Goal: Task Accomplishment & Management: Manage account settings

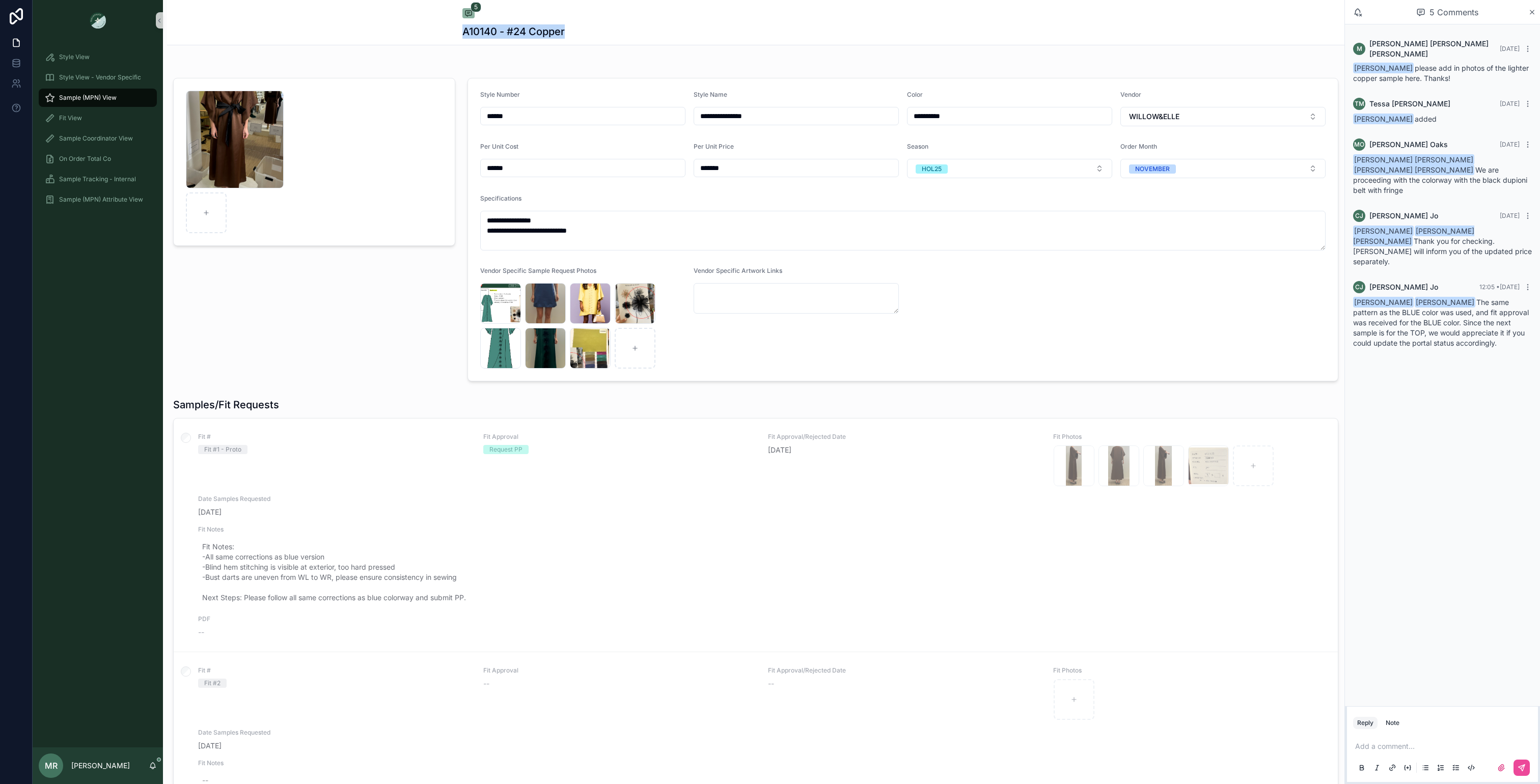
drag, startPoint x: 568, startPoint y: 35, endPoint x: 457, endPoint y: 33, distance: 111.0
click at [457, 33] on div "5 A10140 - #24 Copper" at bounding box center [756, 22] width 1178 height 45
copy h1 "A10140 - #24 Copper"
click at [115, 118] on div "Fit View" at bounding box center [97, 118] width 106 height 17
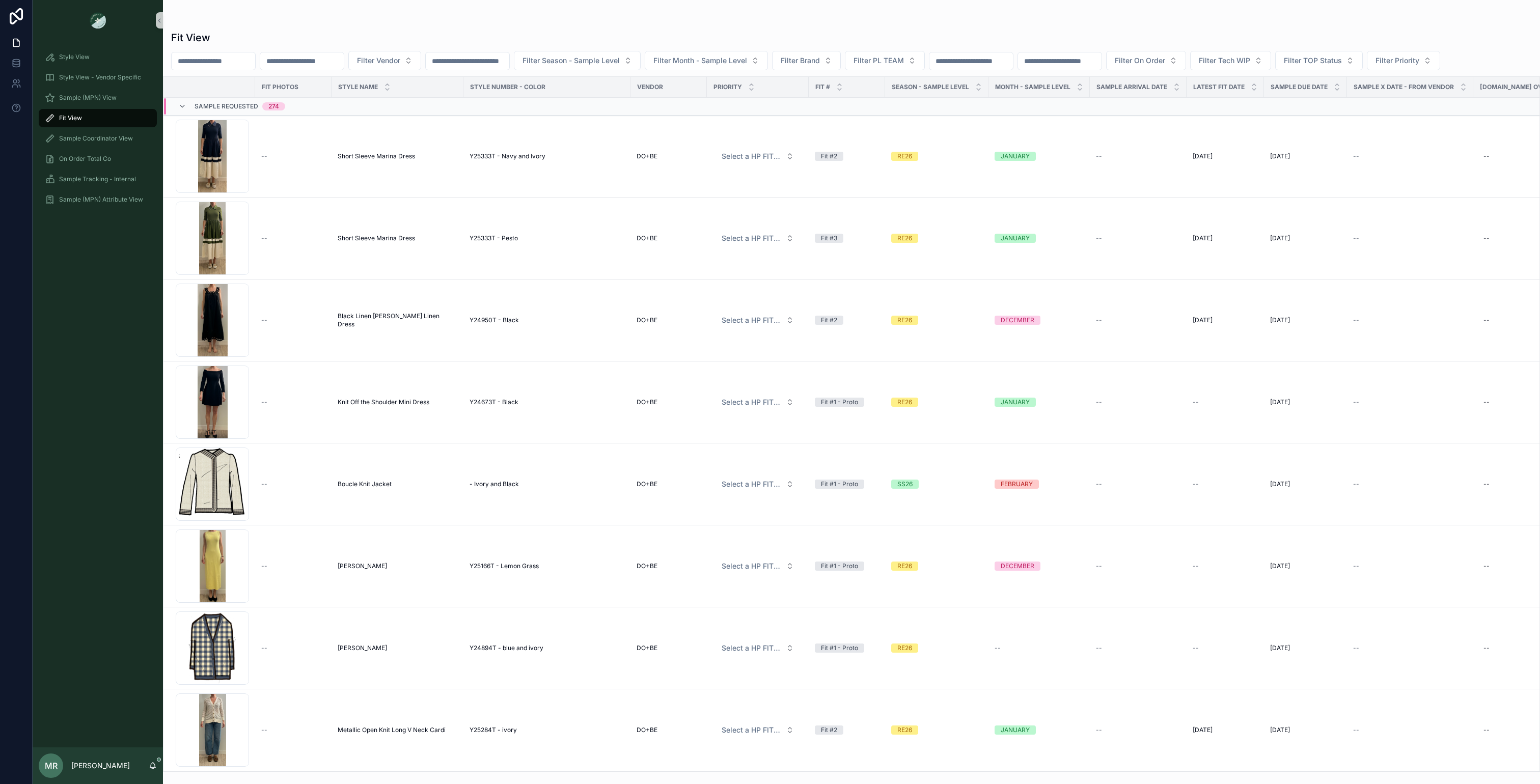
click at [226, 59] on input "scrollable content" at bounding box center [213, 60] width 83 height 14
click at [293, 61] on input "scrollable content" at bounding box center [301, 60] width 83 height 14
paste input "**********"
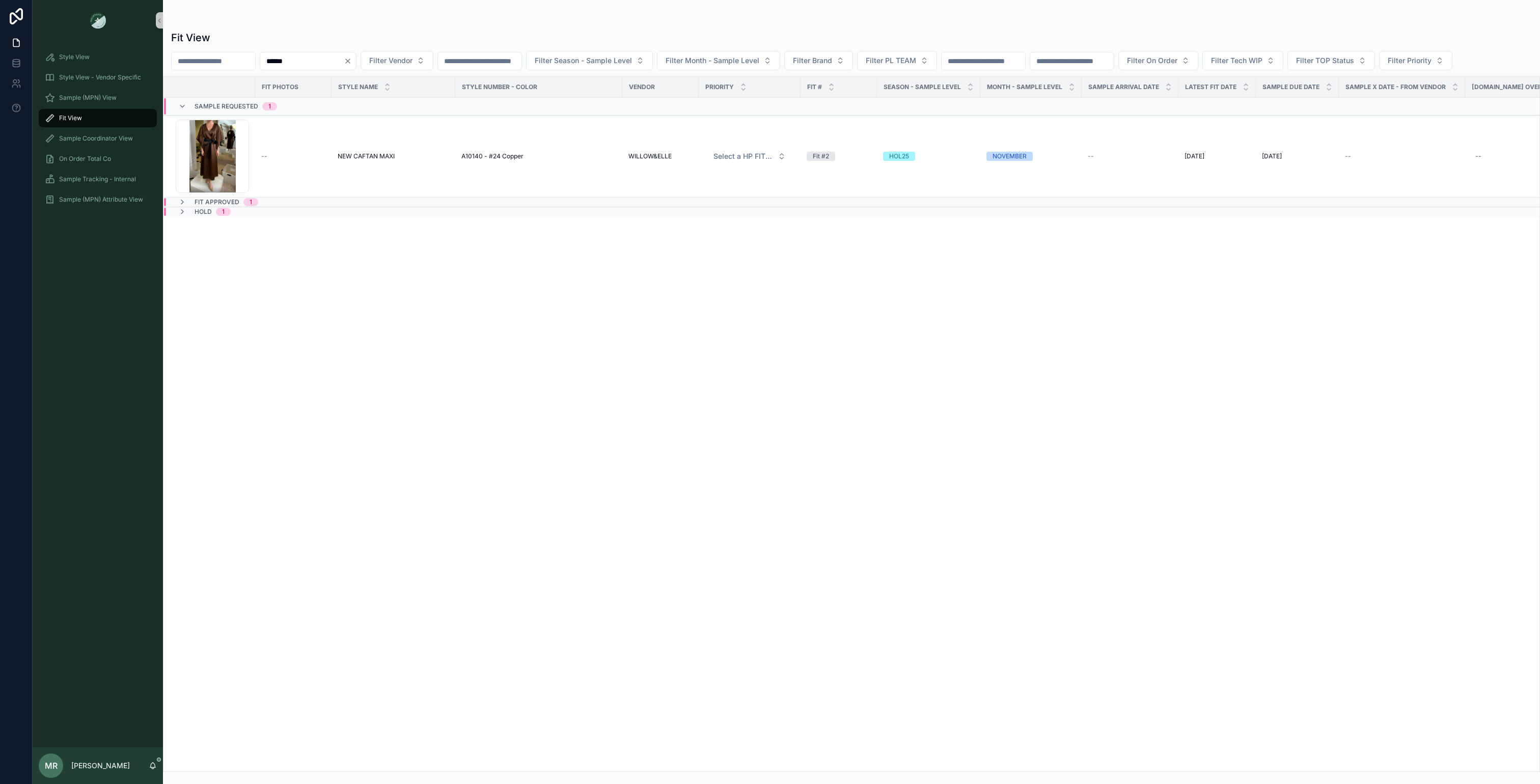
type input "******"
click at [351, 156] on span "NEW CAFTAN MAXI" at bounding box center [366, 156] width 57 height 8
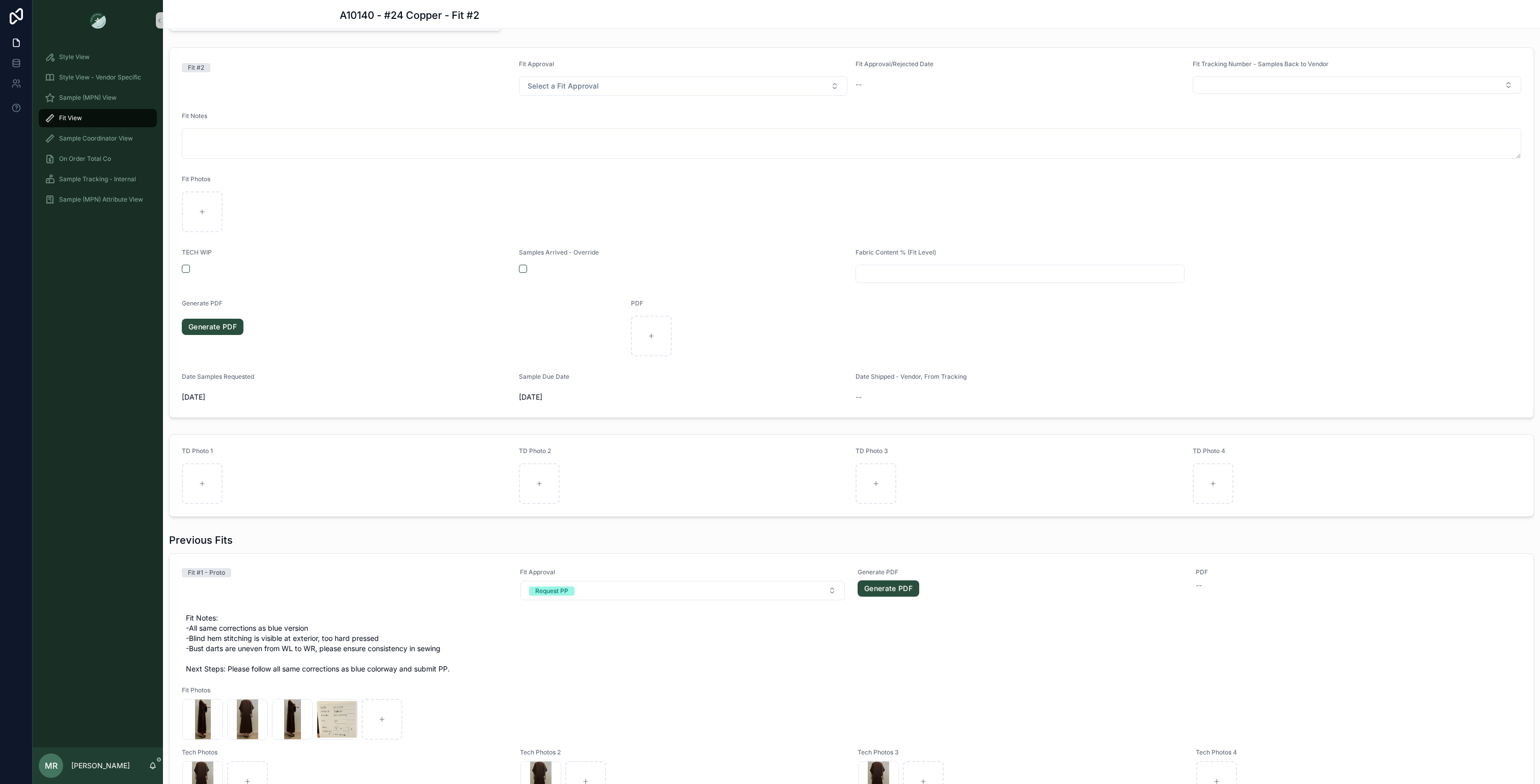
scroll to position [143, 0]
click at [835, 589] on button "Request PP" at bounding box center [683, 588] width 325 height 19
drag, startPoint x: 542, startPoint y: 682, endPoint x: 542, endPoint y: 674, distance: 8.0
click at [542, 674] on div "None Request Another Sample Request PP Fit Approved Correct & Proceed to TOP" at bounding box center [682, 659] width 320 height 77
click at [543, 675] on div "Fit Approved" at bounding box center [552, 674] width 36 height 9
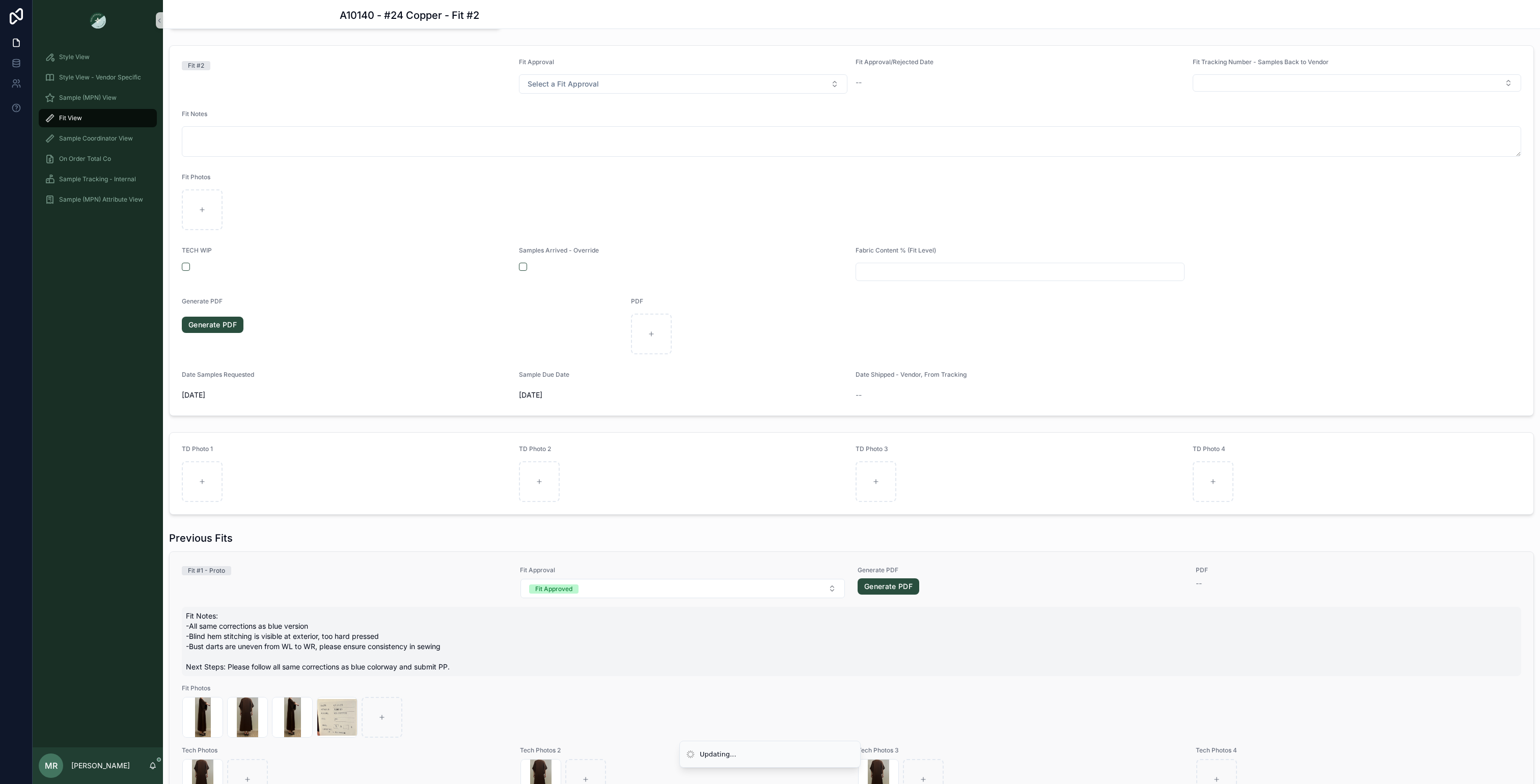
click at [469, 669] on span "Fit Notes: -All same corrections as blue version -Blind hem stitching is visibl…" at bounding box center [851, 641] width 1331 height 61
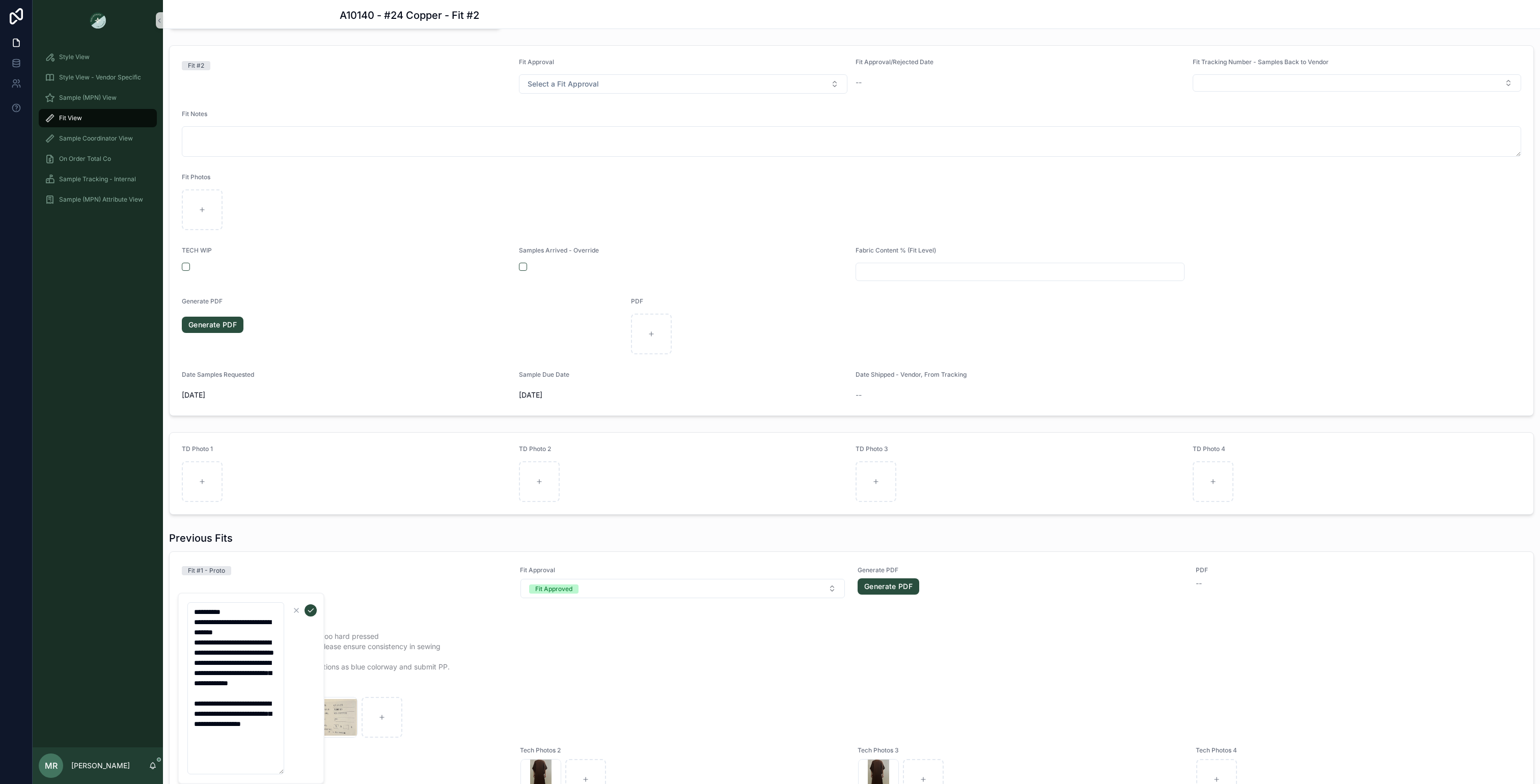
click at [240, 730] on textarea "**********" at bounding box center [235, 688] width 97 height 172
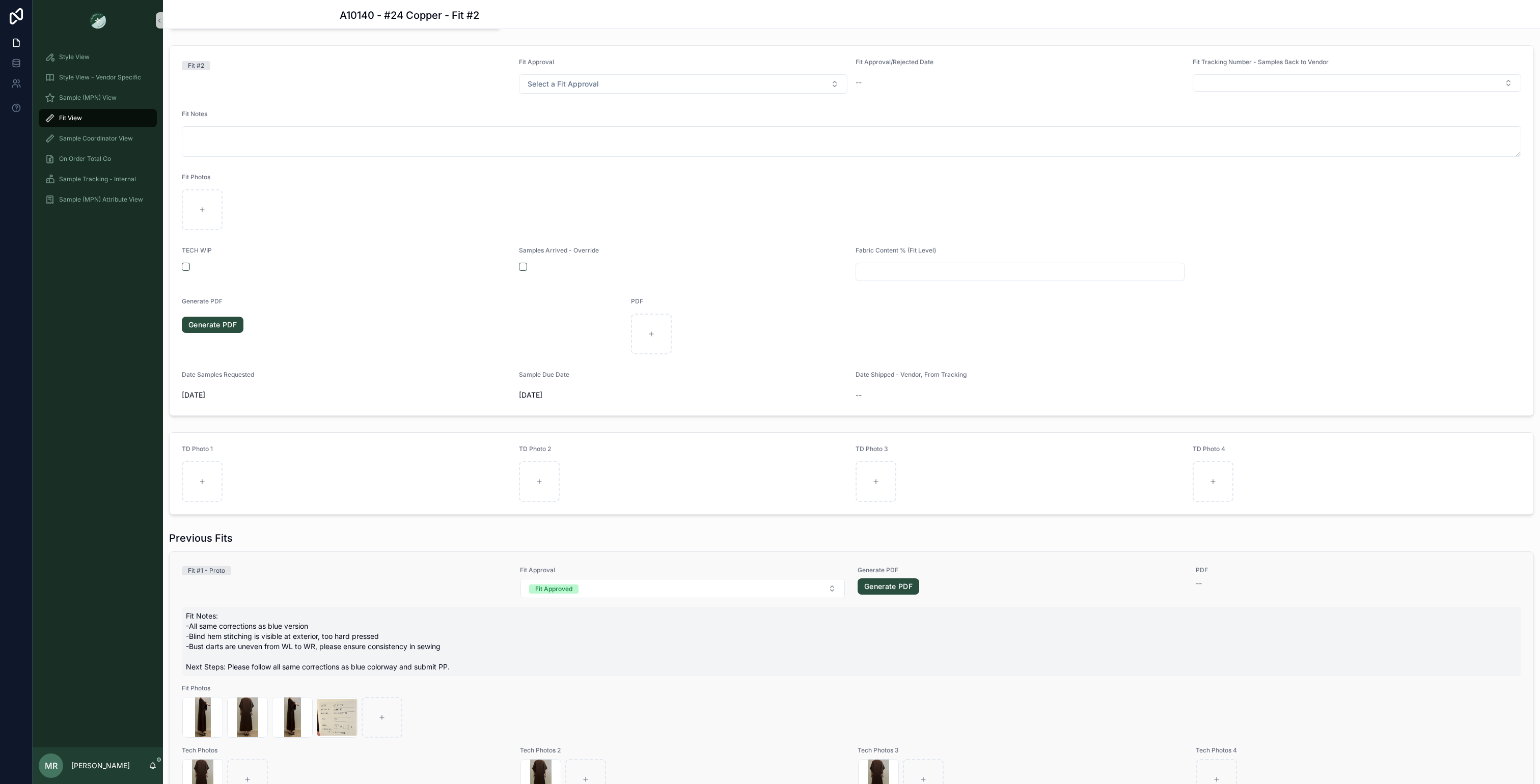
click at [273, 655] on span "Fit Notes: -All same corrections as blue version -Blind hem stitching is visibl…" at bounding box center [851, 641] width 1331 height 61
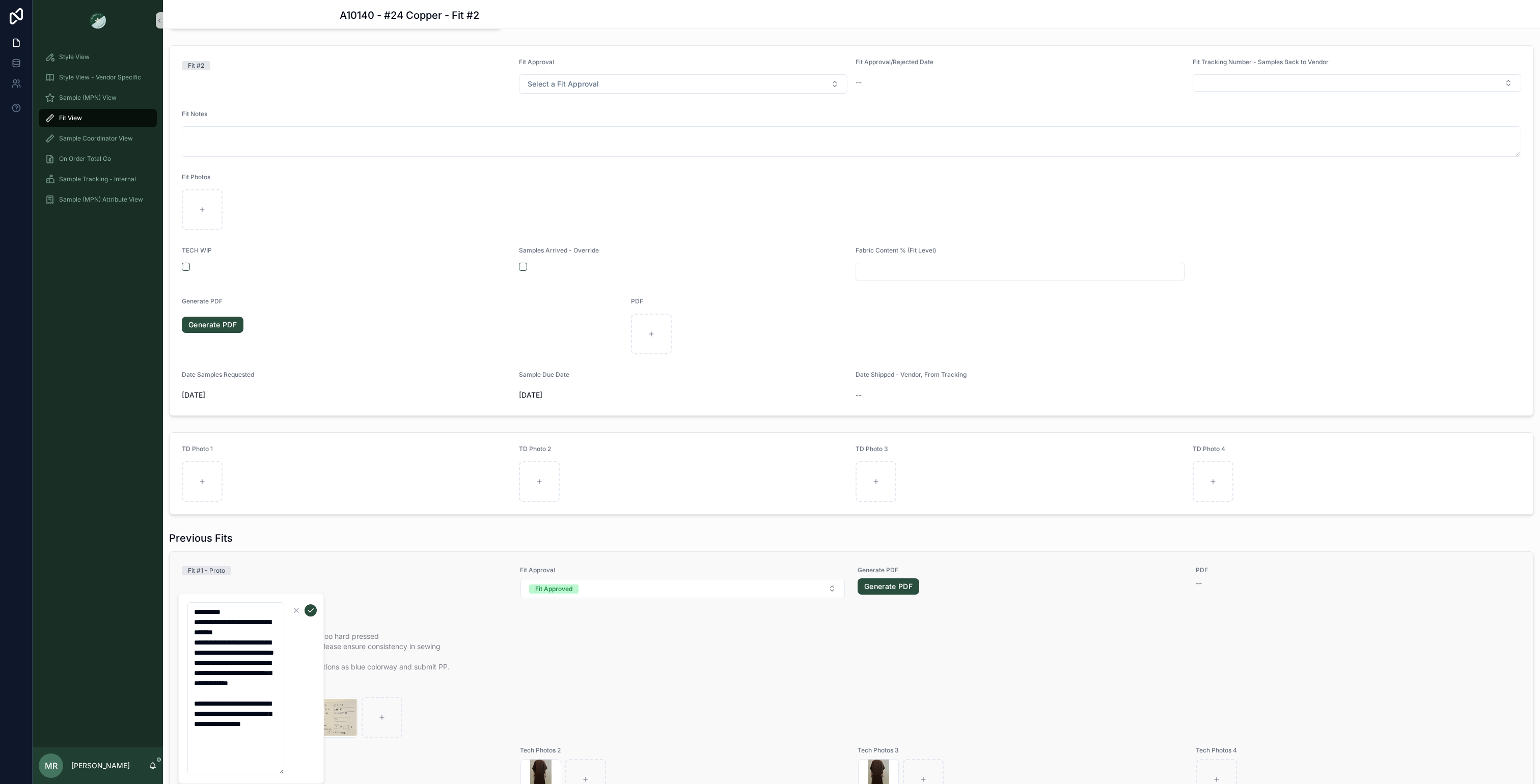
drag, startPoint x: 242, startPoint y: 753, endPoint x: 348, endPoint y: 751, distance: 106.0
click at [348, 751] on div "**********" at bounding box center [786, 392] width 1508 height 784
type textarea "**********"
click at [306, 598] on icon "scrollable content" at bounding box center [310, 600] width 8 height 8
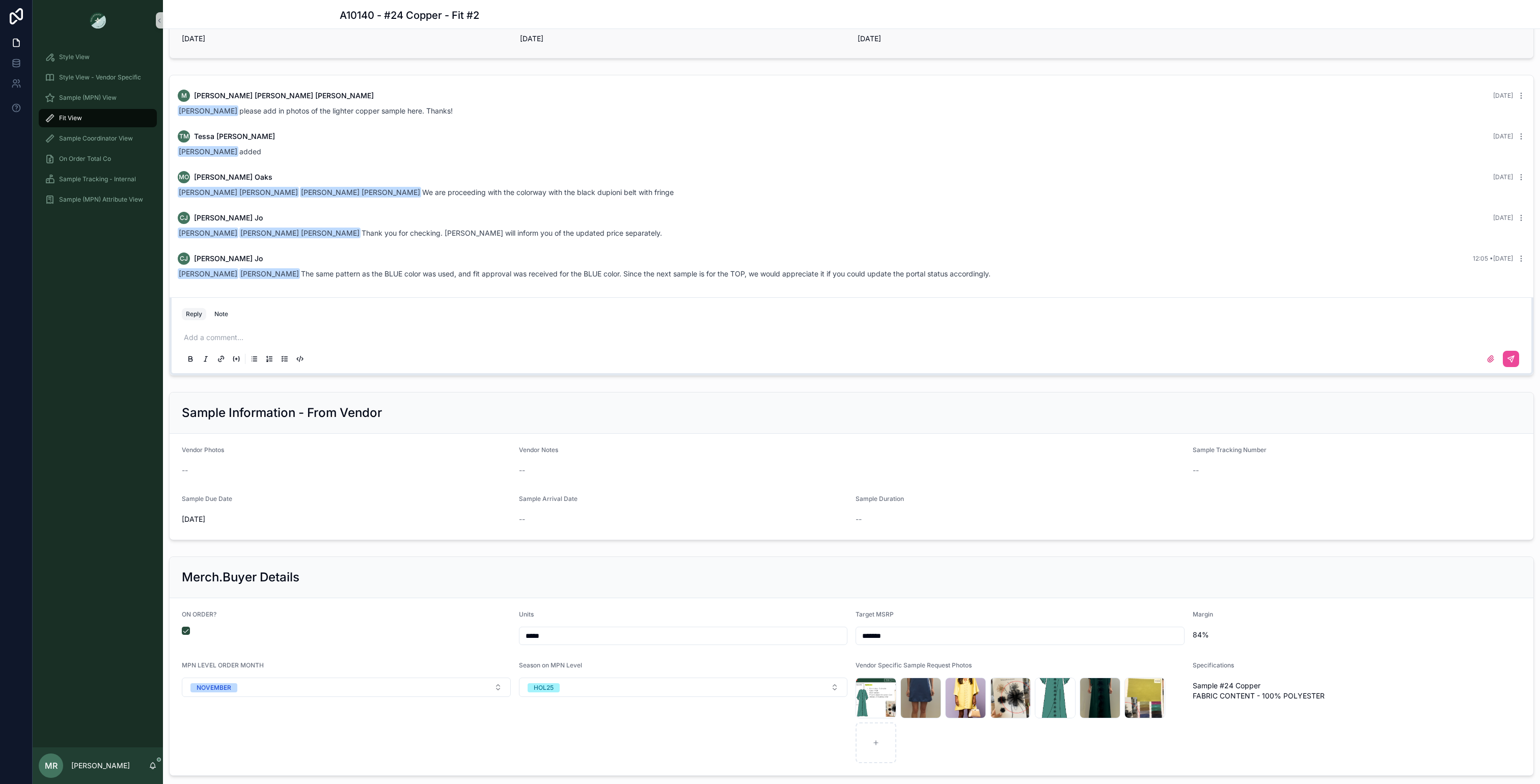
scroll to position [1036, 0]
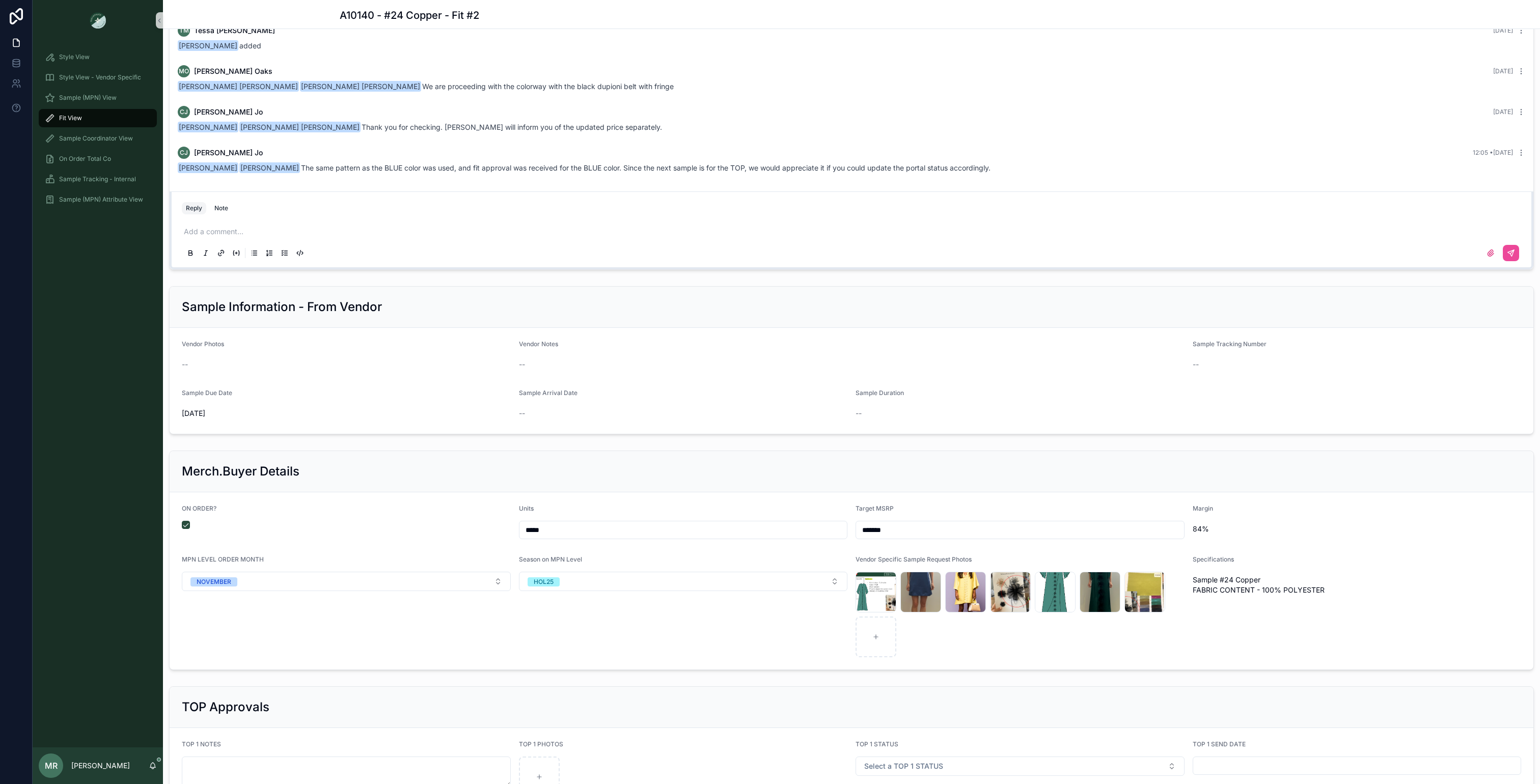
click at [486, 232] on p "scrollable content" at bounding box center [854, 231] width 1339 height 10
click at [1514, 252] on icon "scrollable content" at bounding box center [1511, 253] width 8 height 8
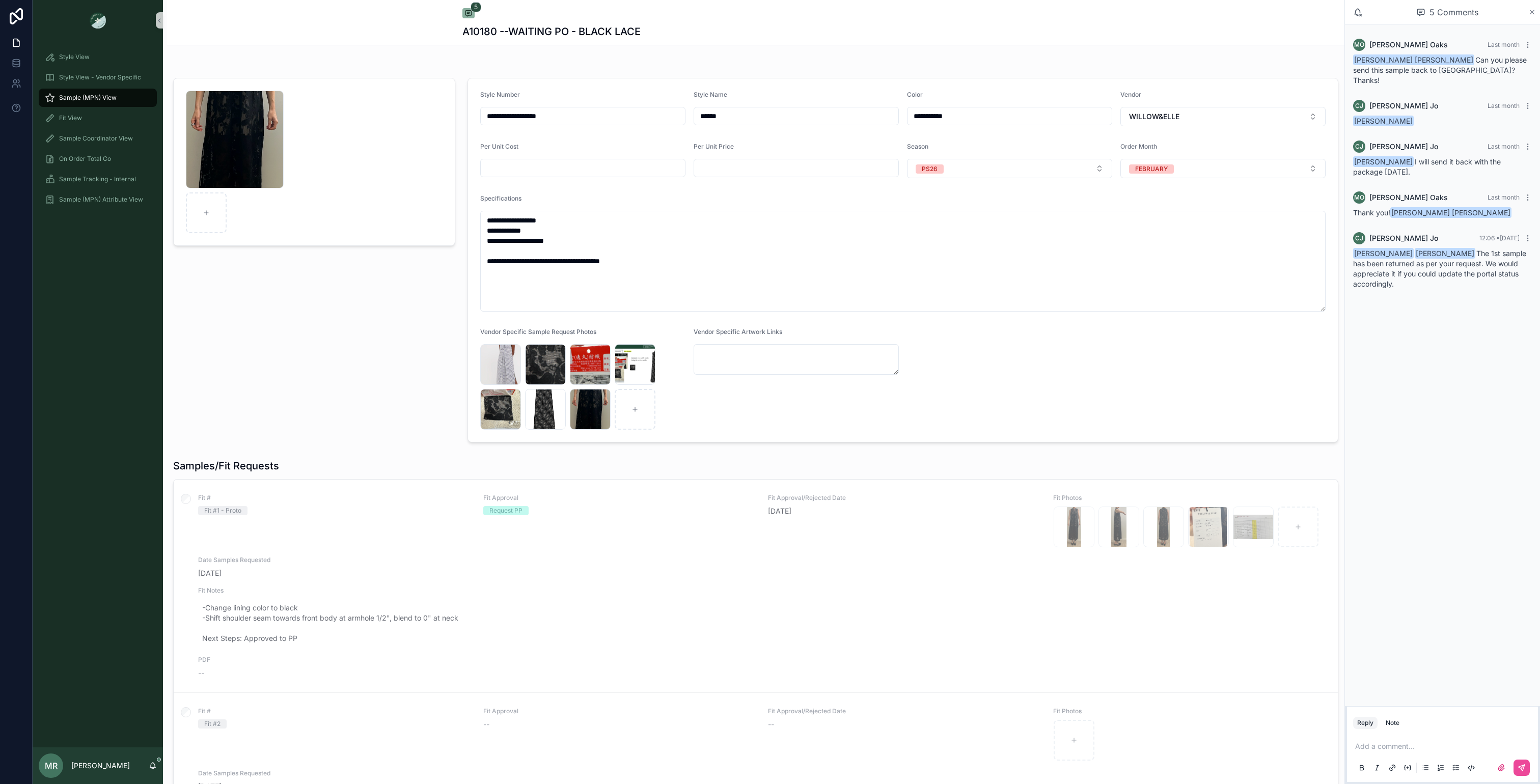
click at [1534, 14] on icon "scrollable content" at bounding box center [1532, 12] width 4 height 4
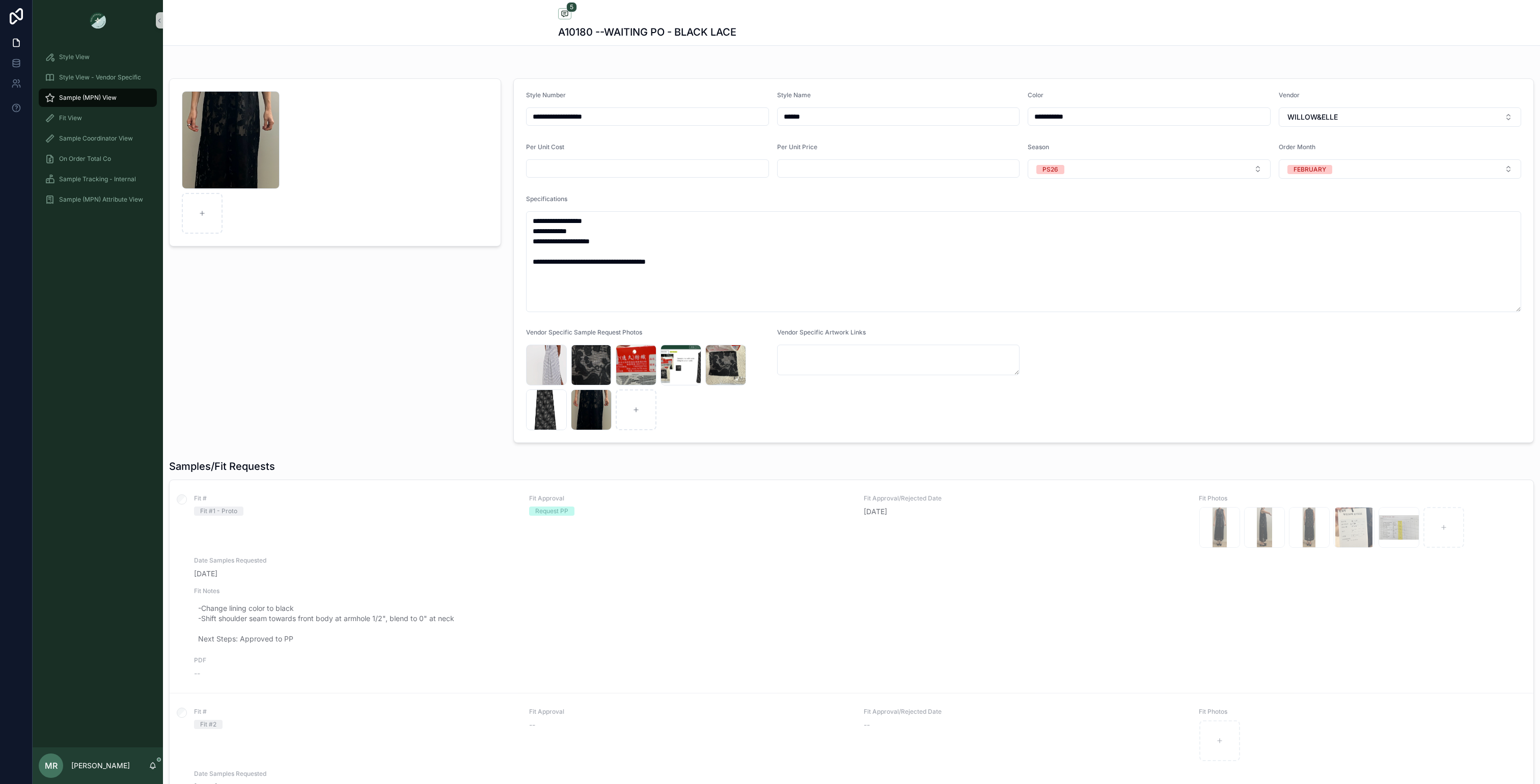
click at [341, 372] on div "Screenshot-2025-06-10-at-9.29.18-AM .png" at bounding box center [334, 260] width 344 height 372
click at [391, 633] on span "-Change lining color to black -Shift shoulder seam towards front body at armhol…" at bounding box center [857, 623] width 1319 height 40
drag, startPoint x: 226, startPoint y: 710, endPoint x: 200, endPoint y: 609, distance: 104.3
click at [200, 609] on div "**********" at bounding box center [263, 664] width 147 height 120
click at [333, 532] on div "Fit # Fit #1 - Proto" at bounding box center [355, 521] width 323 height 54
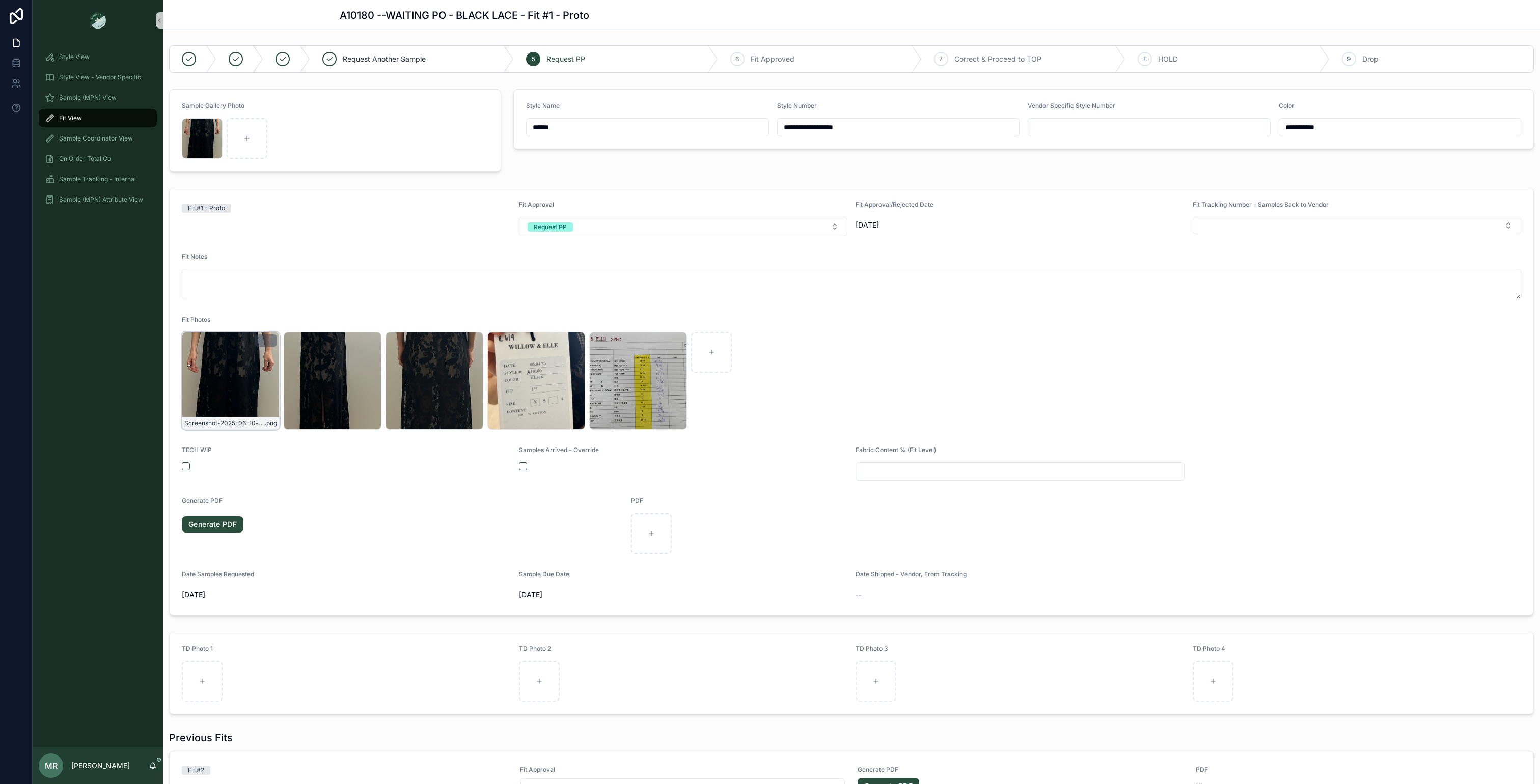
click at [226, 383] on div "Screenshot-2025-06-10-at-9.29.18-AM .png" at bounding box center [230, 380] width 97 height 97
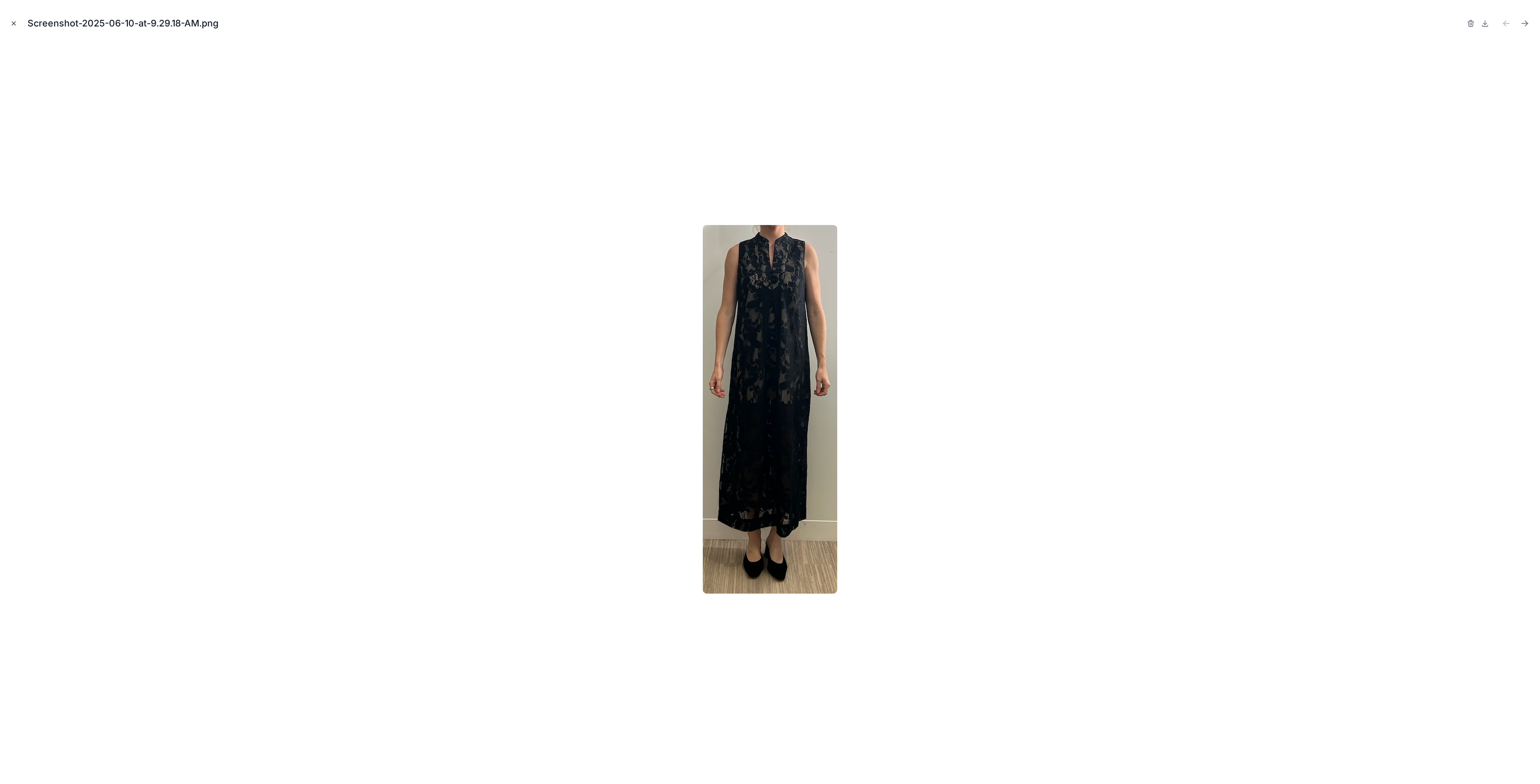
click at [13, 25] on icon "Close modal" at bounding box center [13, 23] width 7 height 7
